Goal: Task Accomplishment & Management: Manage account settings

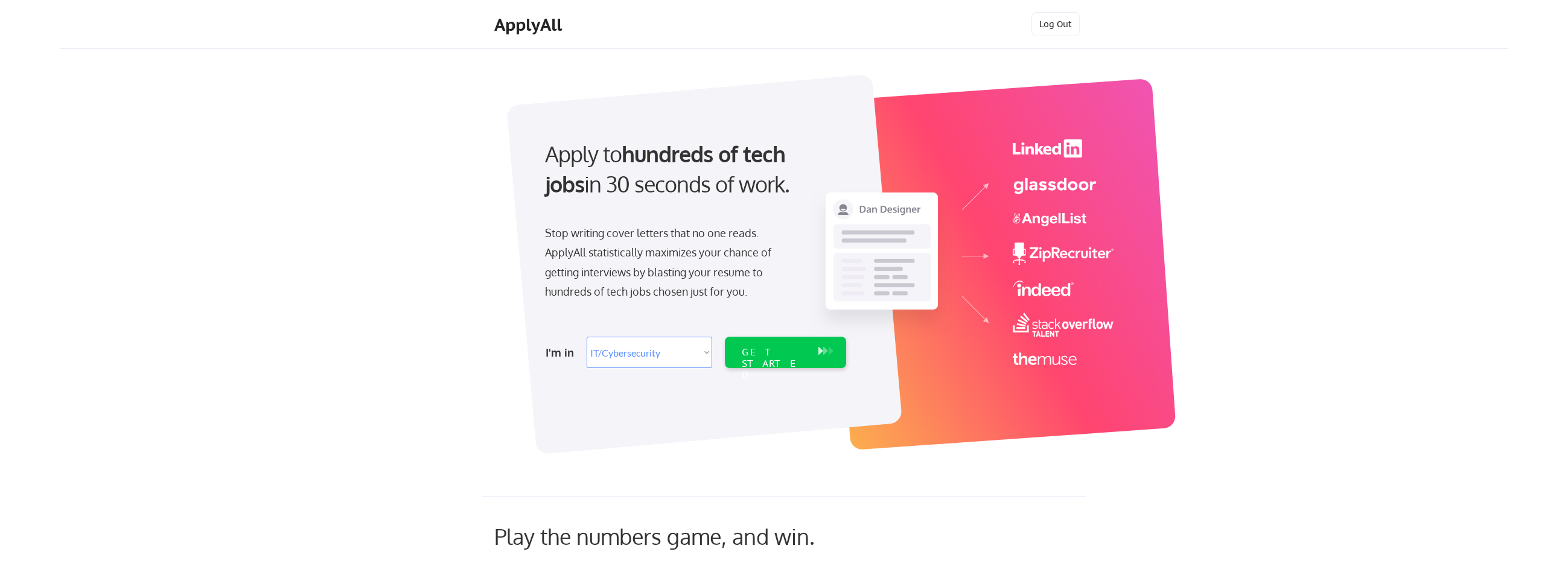
select select ""it_security""
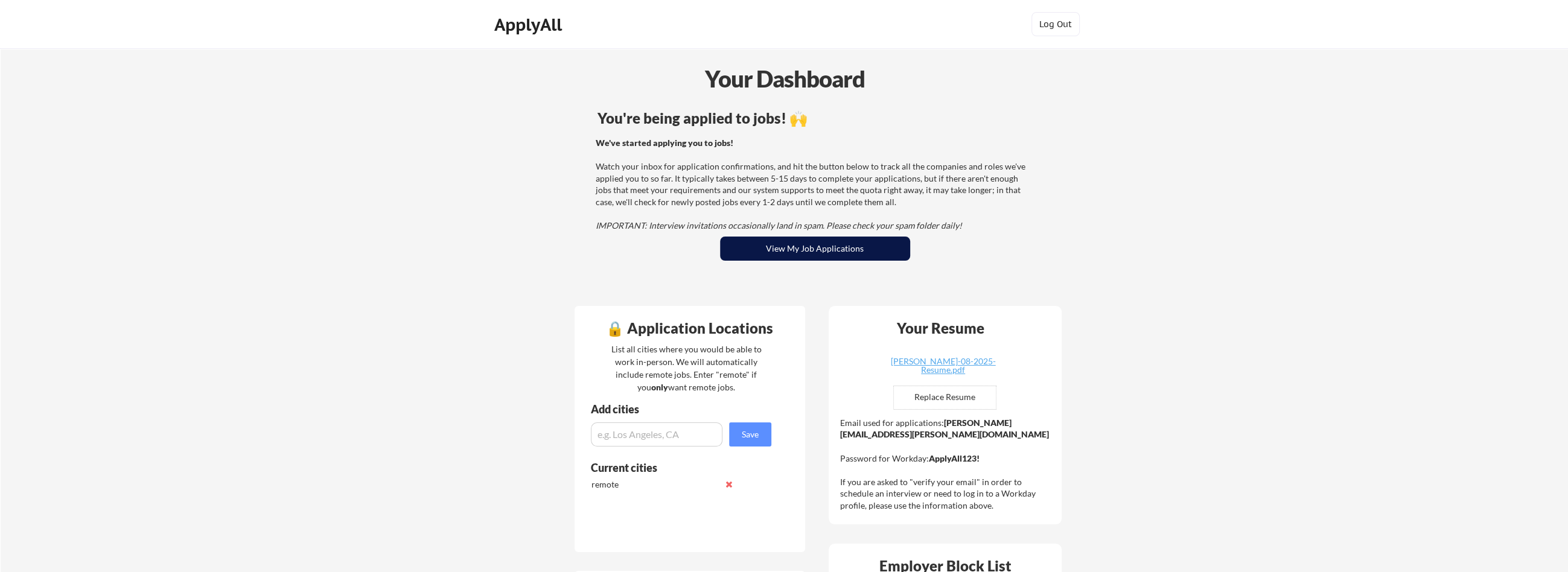
click at [786, 242] on button "View My Job Applications" at bounding box center [815, 249] width 190 height 24
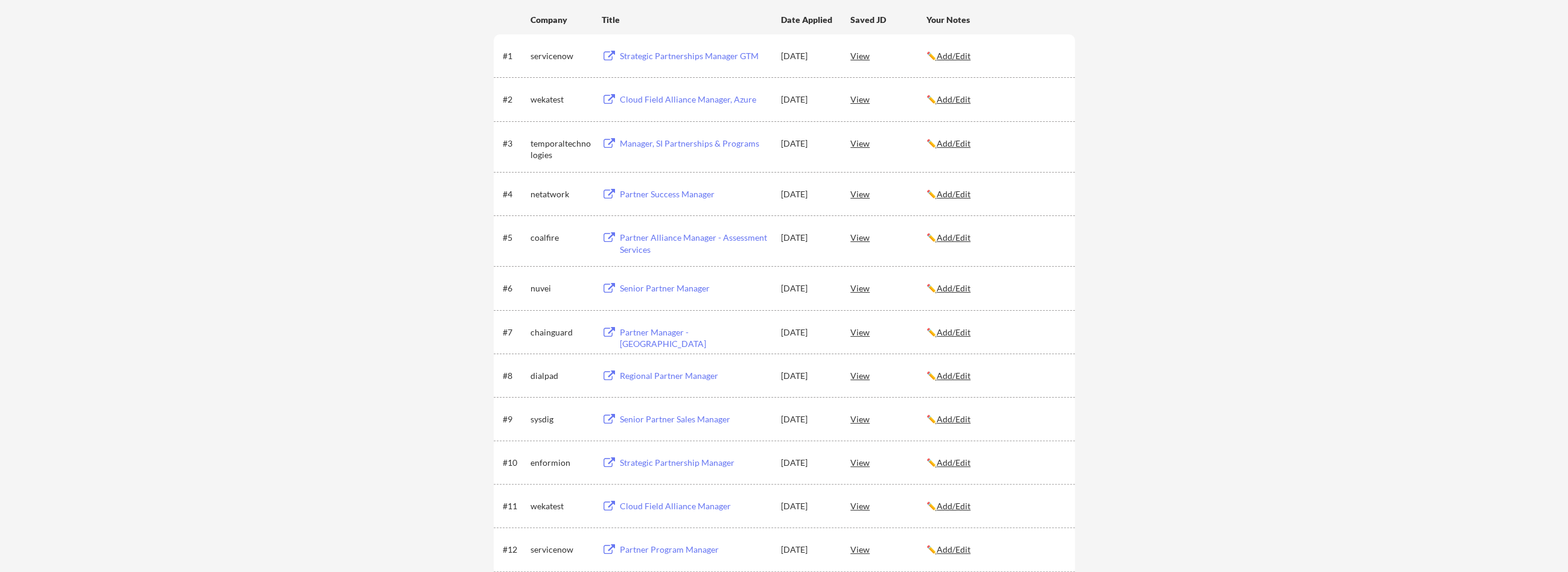
scroll to position [219, 0]
